Goal: Task Accomplishment & Management: Manage account settings

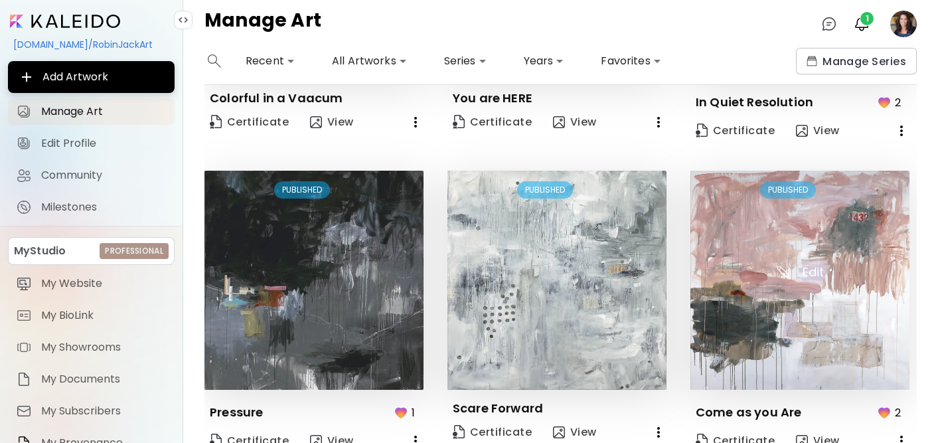
scroll to position [936, 0]
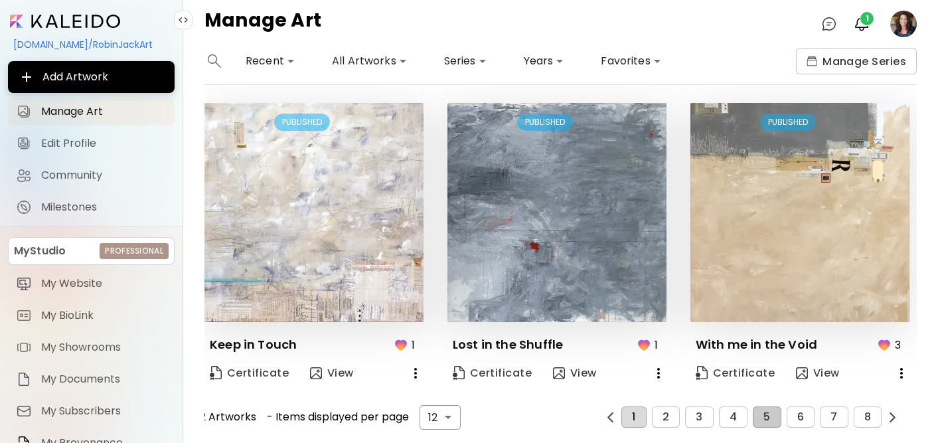
click at [633, 413] on span "1" at bounding box center [633, 417] width 3 height 12
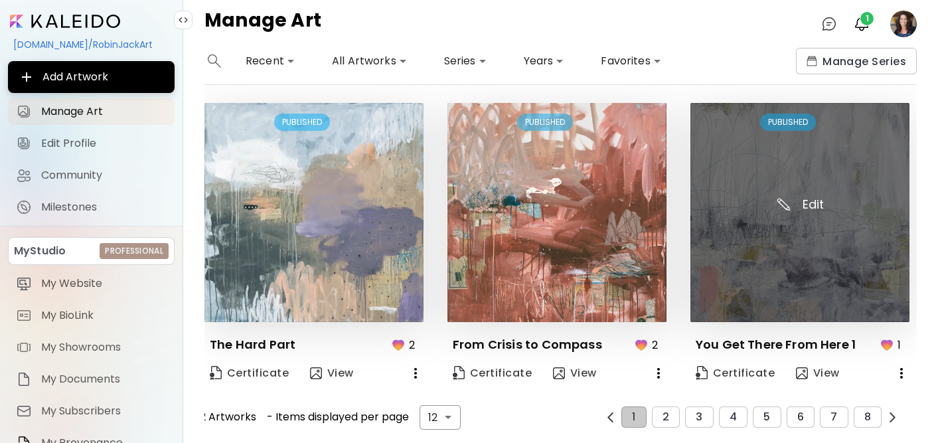
click at [753, 261] on img at bounding box center [799, 212] width 219 height 219
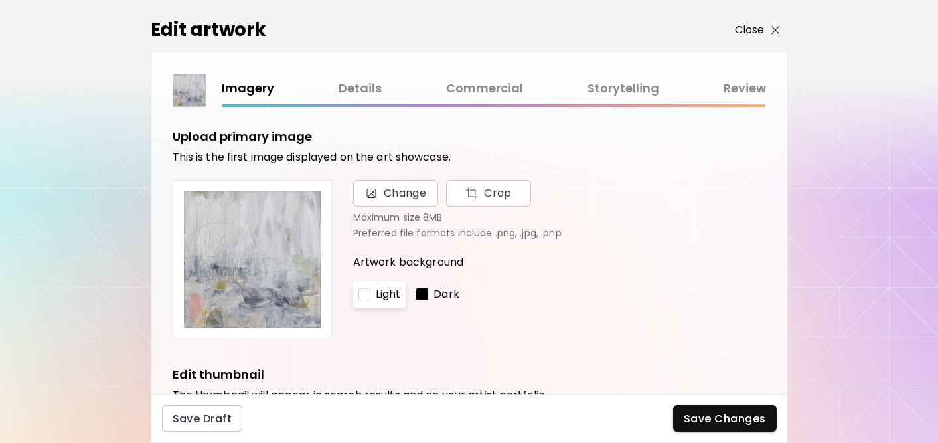
click at [748, 25] on p "Close" at bounding box center [750, 30] width 30 height 16
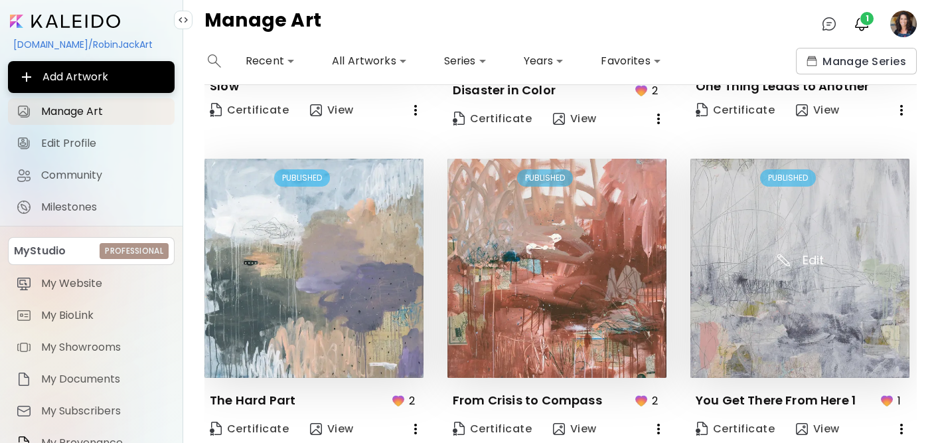
scroll to position [936, 0]
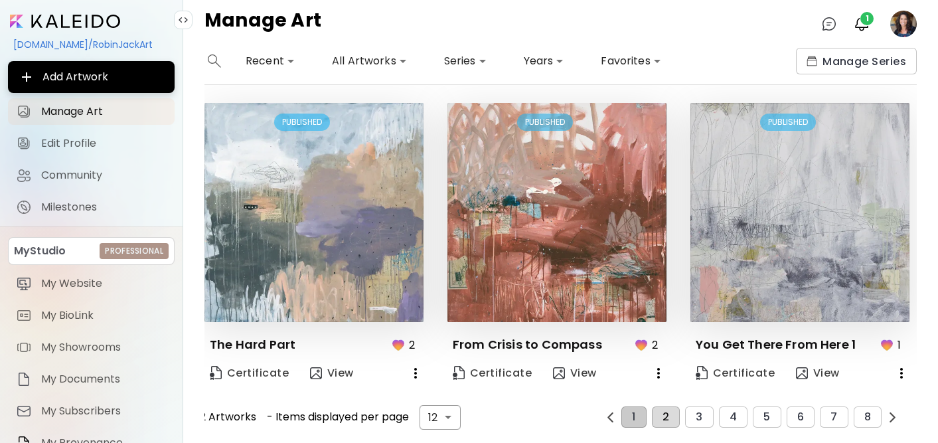
click at [671, 414] on button "2" at bounding box center [666, 416] width 28 height 21
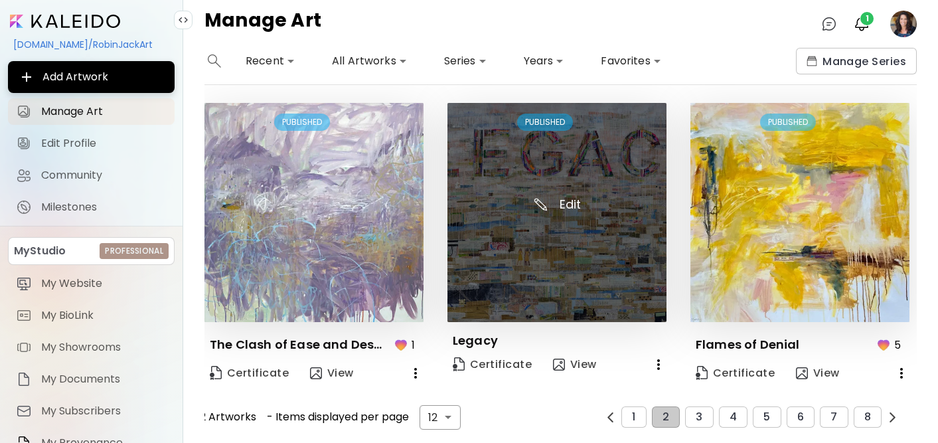
scroll to position [0, 0]
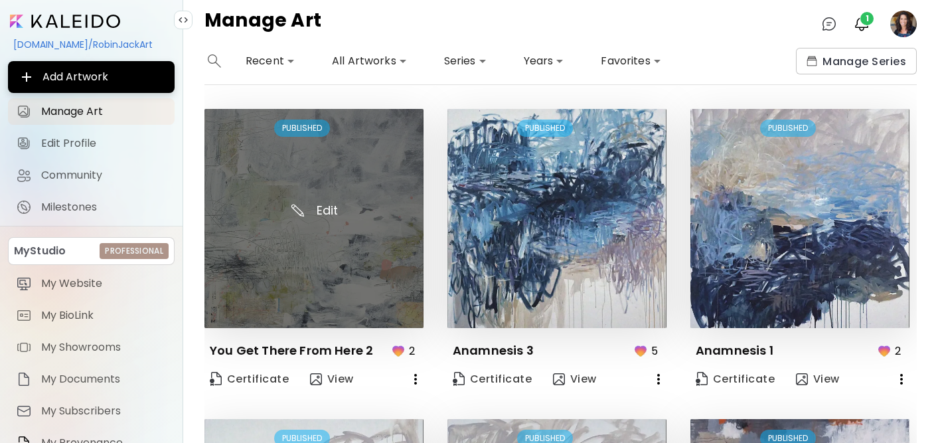
click at [376, 273] on img at bounding box center [313, 218] width 219 height 219
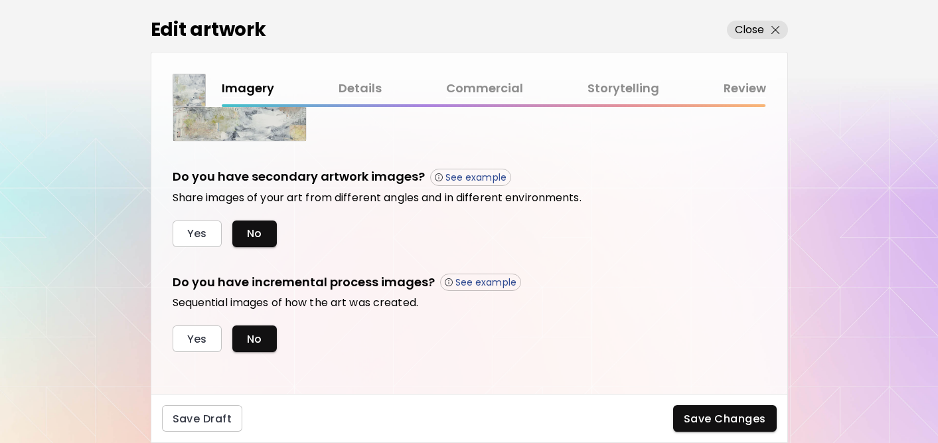
scroll to position [415, 0]
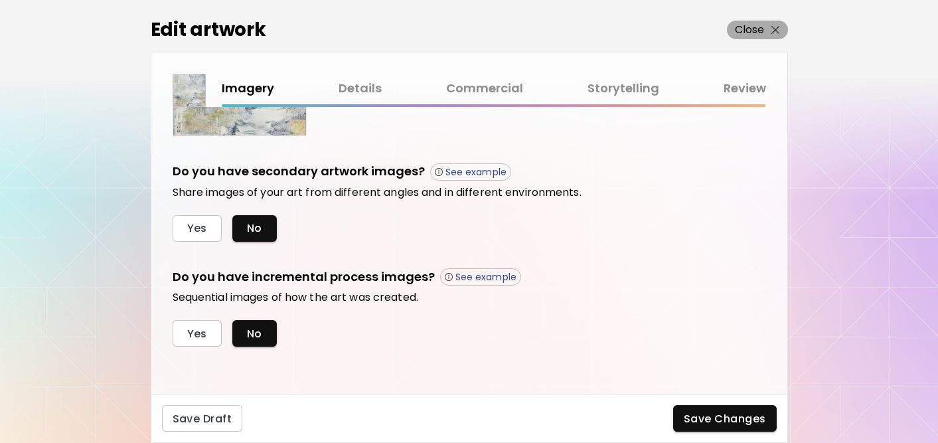
click at [740, 27] on p "Close" at bounding box center [750, 30] width 30 height 16
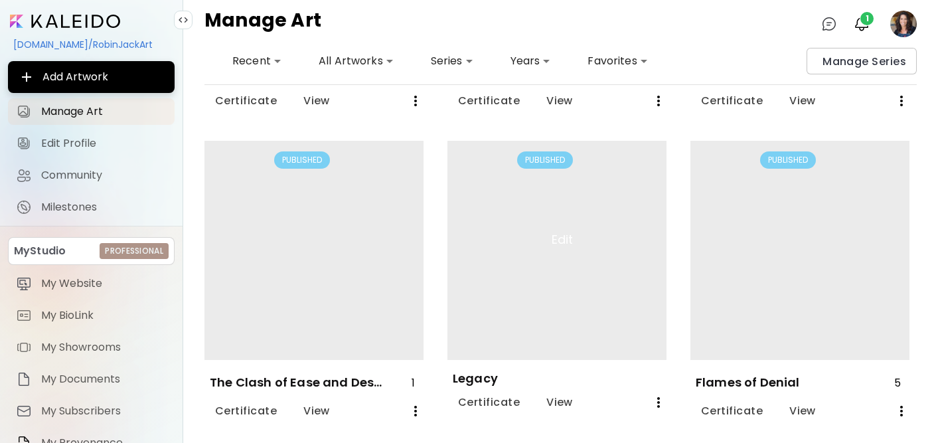
scroll to position [936, 0]
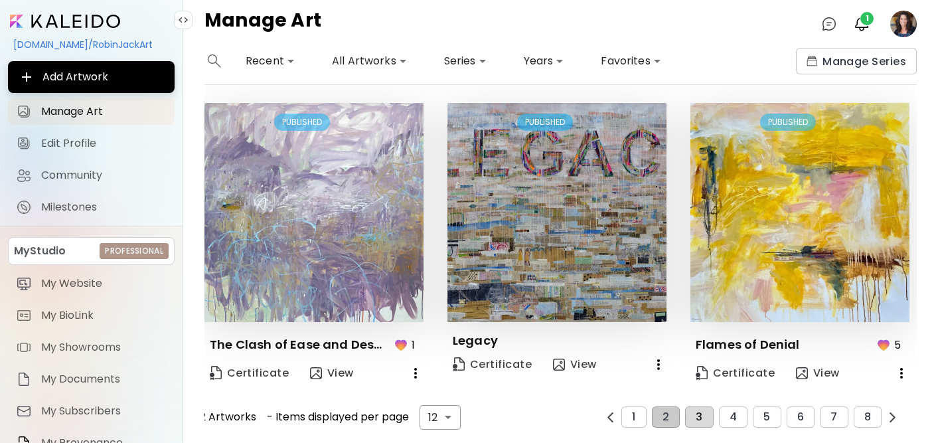
click at [696, 411] on span "3" at bounding box center [698, 417] width 7 height 12
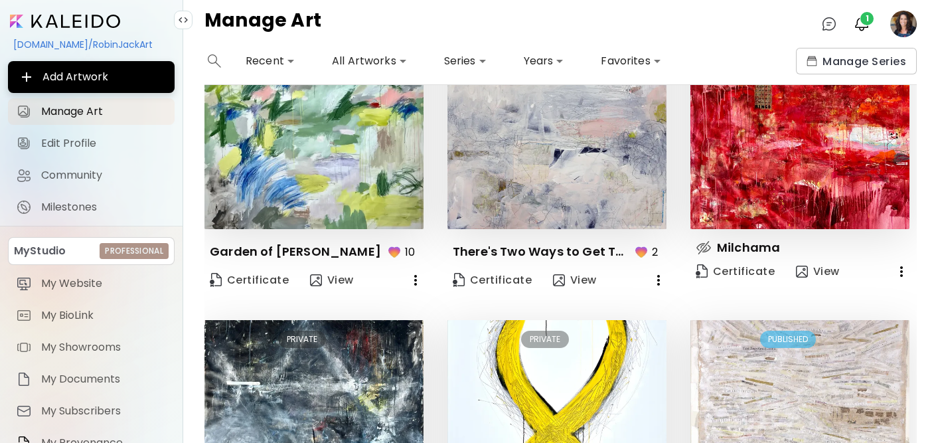
scroll to position [86, 0]
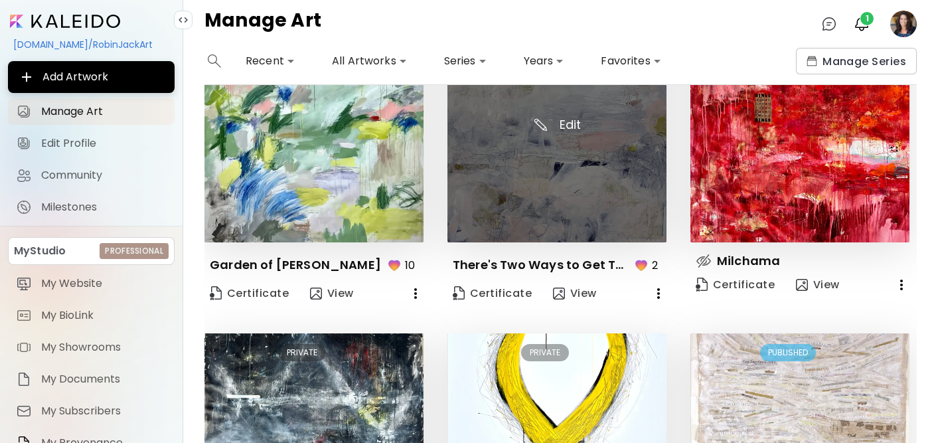
click at [523, 180] on img at bounding box center [556, 132] width 219 height 219
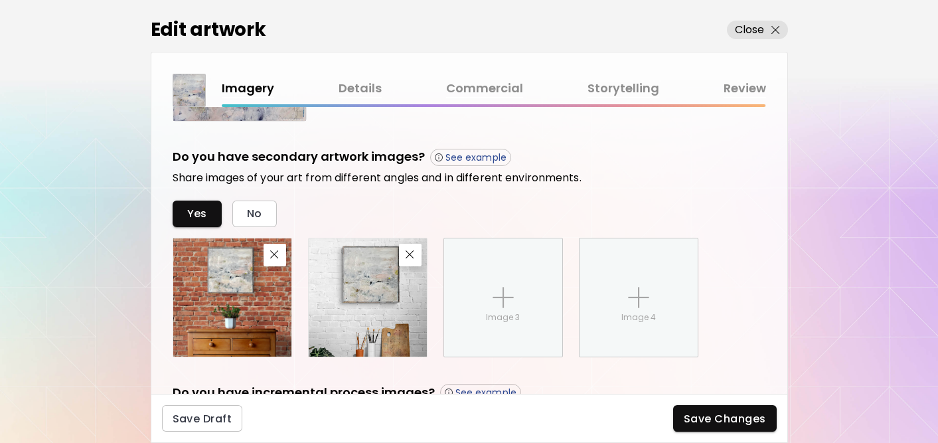
scroll to position [441, 0]
